Goal: Find specific page/section: Find specific page/section

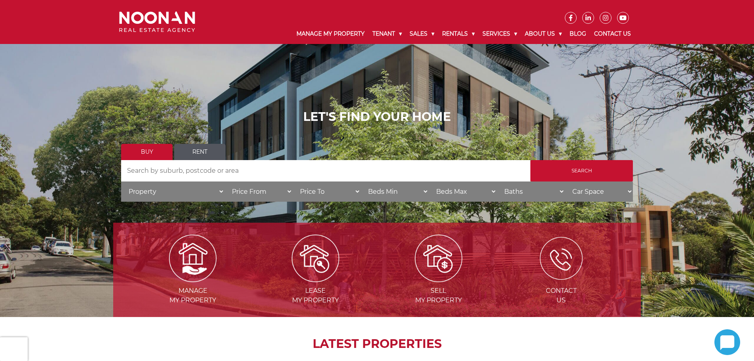
click at [563, 268] on img at bounding box center [561, 258] width 43 height 43
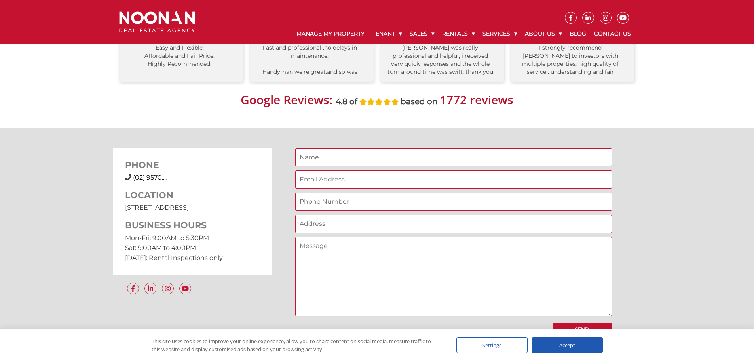
scroll to position [514, 0]
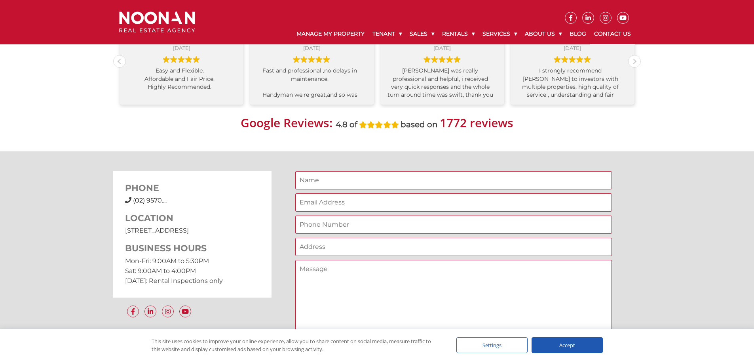
click at [149, 200] on span "(02) 9570...." at bounding box center [150, 200] width 34 height 8
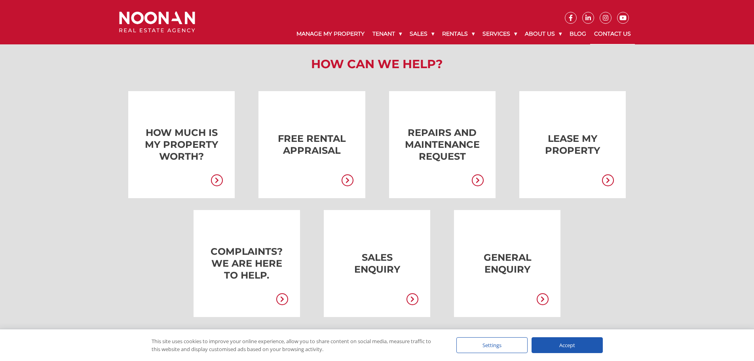
scroll to position [0, 0]
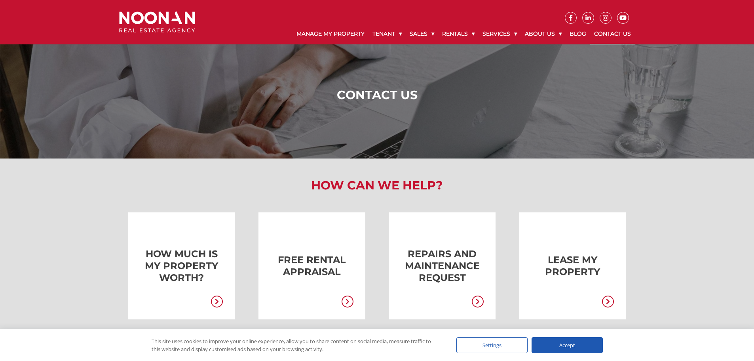
click at [598, 33] on link "Contact Us" at bounding box center [612, 34] width 45 height 21
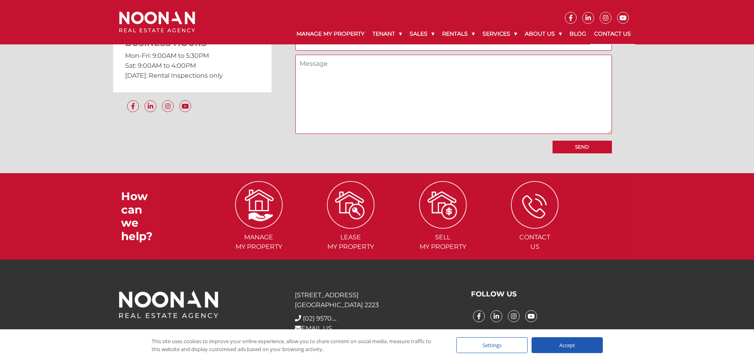
scroll to position [737, 0]
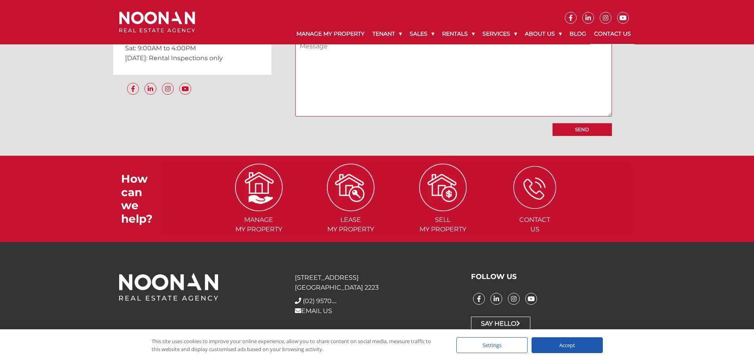
click at [546, 193] on img at bounding box center [534, 187] width 43 height 43
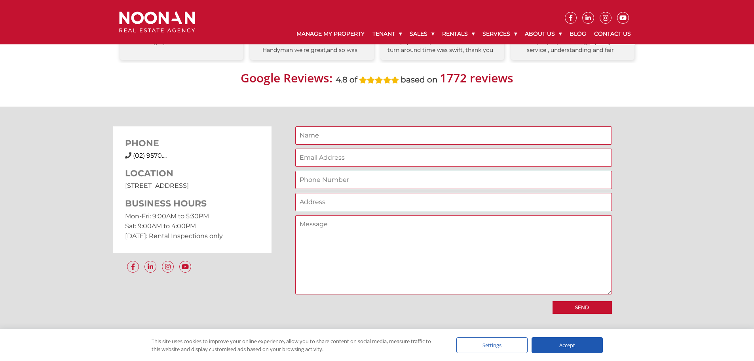
scroll to position [554, 0]
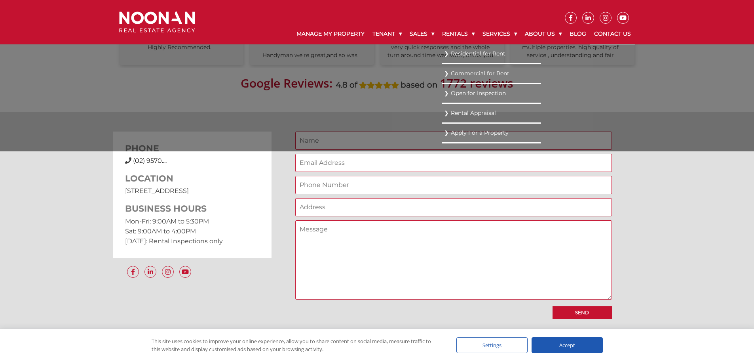
click at [461, 55] on link "Residential for Rent" at bounding box center [491, 53] width 95 height 11
